Goal: Check status

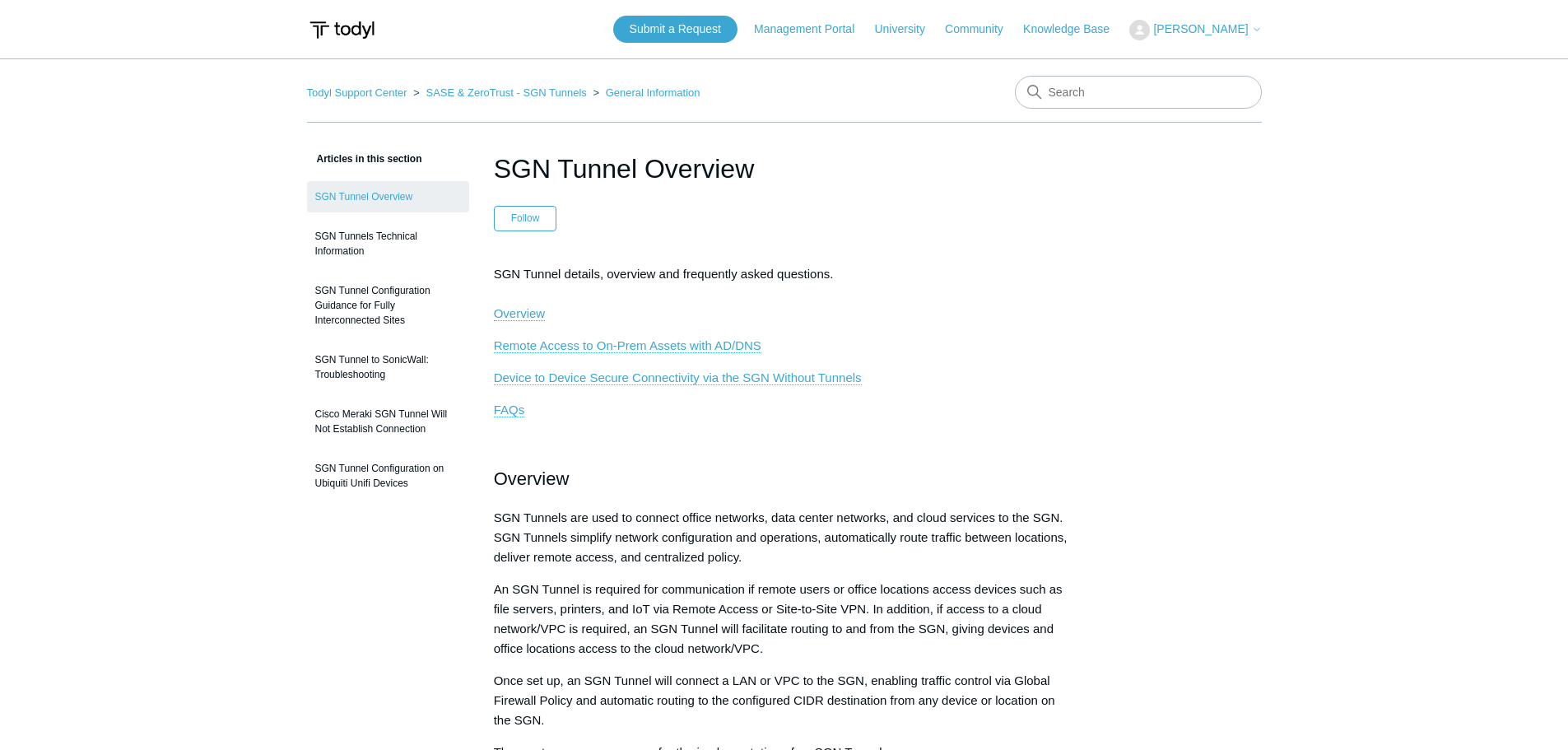
click at [1188, 27] on span "[PERSON_NAME]" at bounding box center [1200, 29] width 95 height 13
click at [1198, 56] on link "My Support Requests" at bounding box center [1210, 64] width 160 height 29
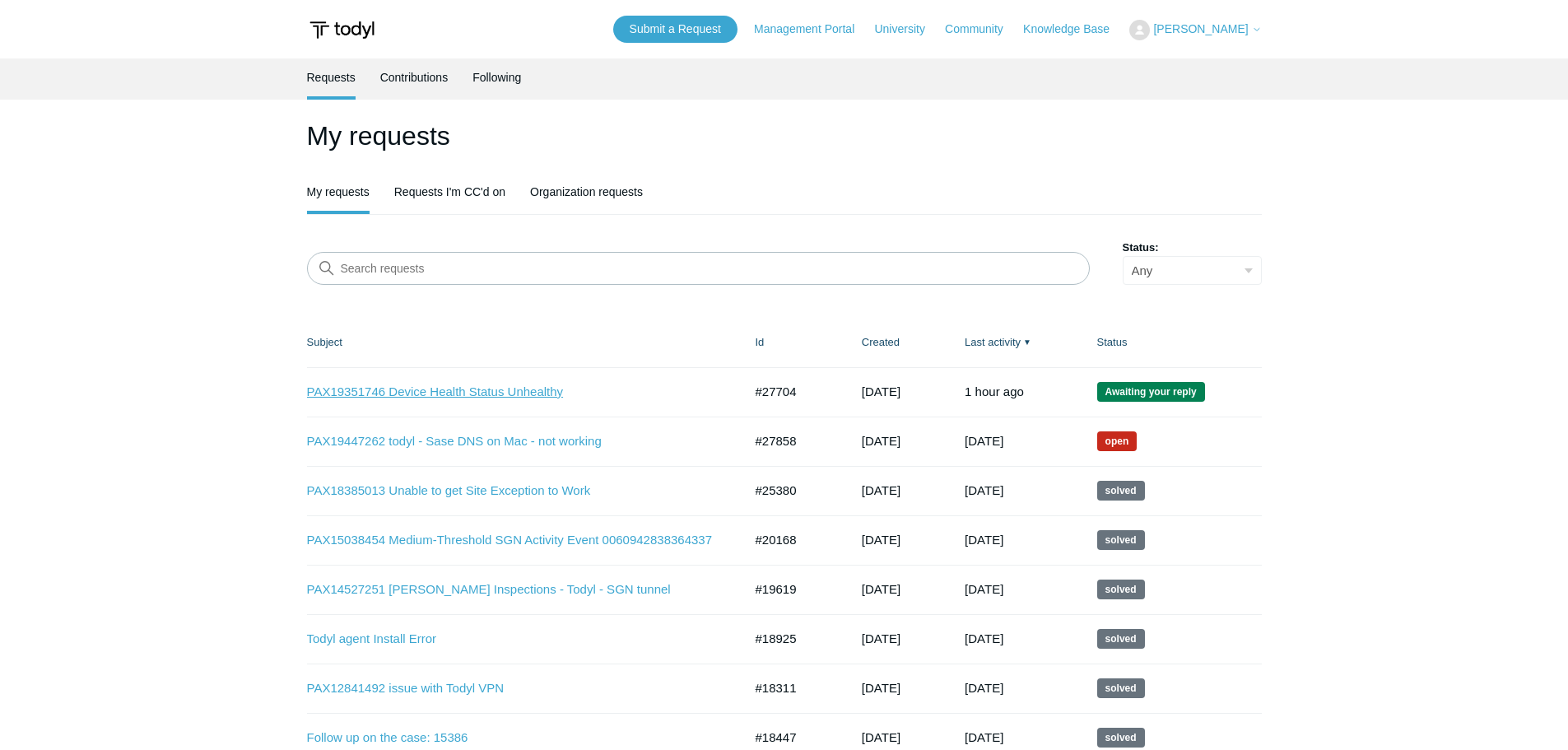
click at [417, 394] on link "PAX19351746 Device Health Status Unhealthy" at bounding box center [513, 392] width 412 height 19
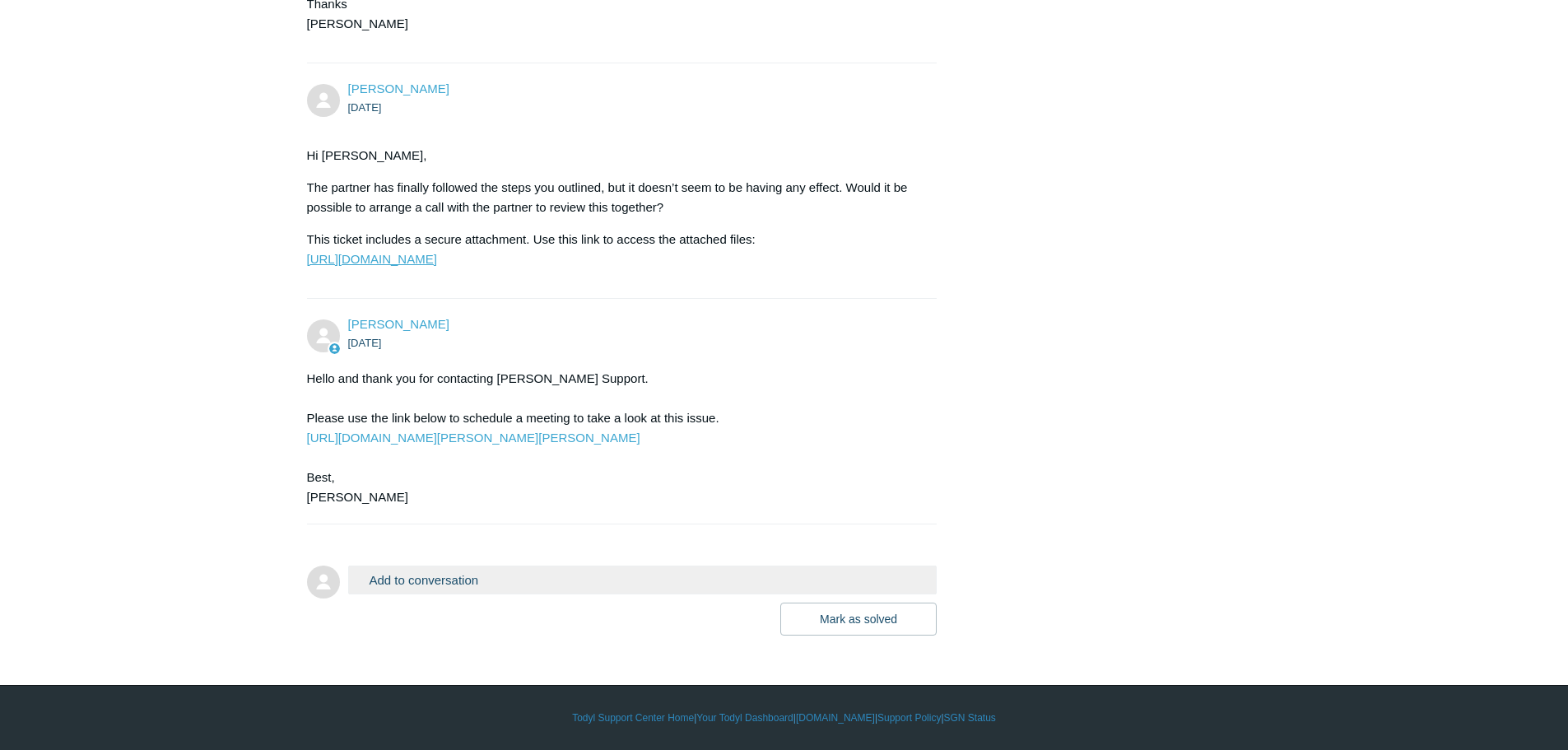
scroll to position [4322, 0]
